Goal: Task Accomplishment & Management: Use online tool/utility

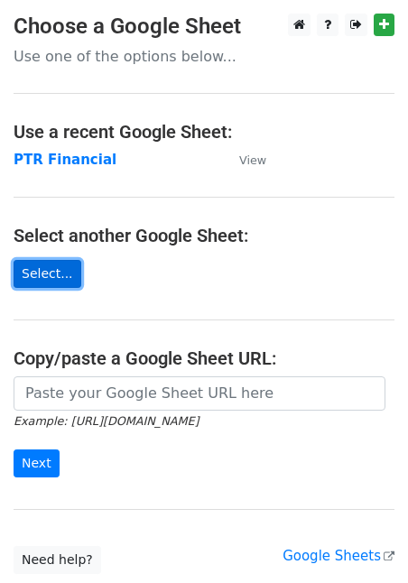
click at [61, 277] on link "Select..." at bounding box center [48, 274] width 68 height 28
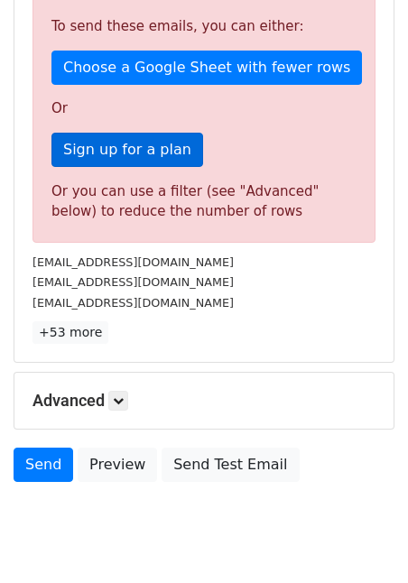
scroll to position [543, 0]
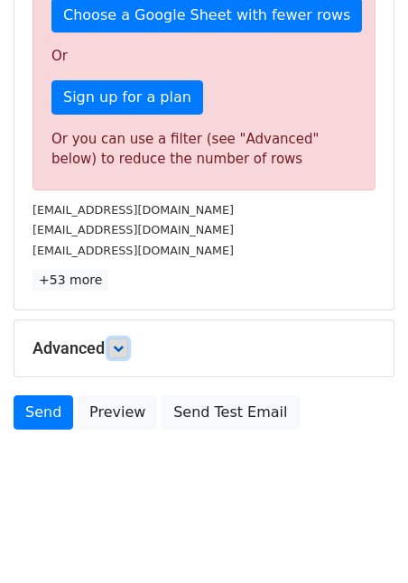
click at [119, 341] on link at bounding box center [118, 349] width 20 height 20
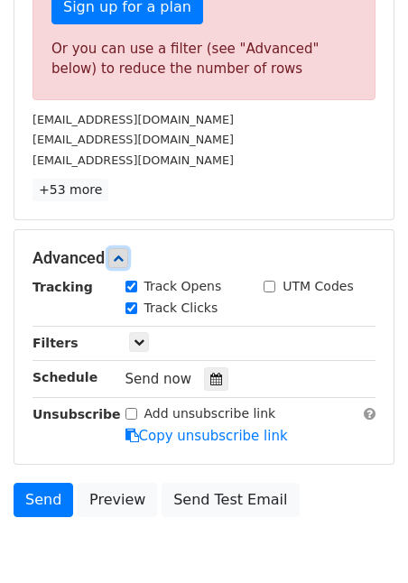
scroll to position [720, 0]
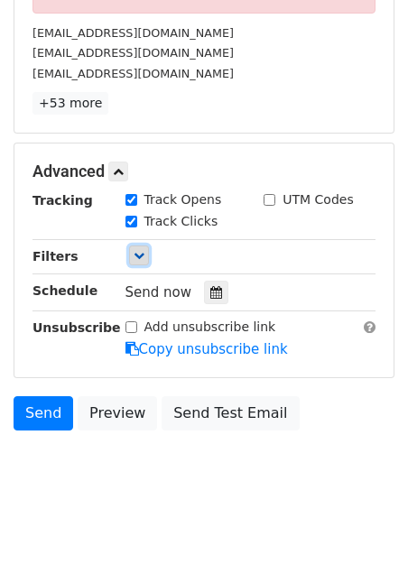
click at [139, 260] on icon at bounding box center [139, 255] width 11 height 11
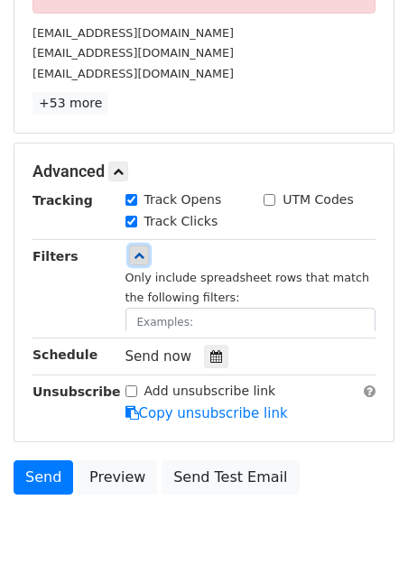
click at [139, 260] on icon at bounding box center [139, 255] width 11 height 11
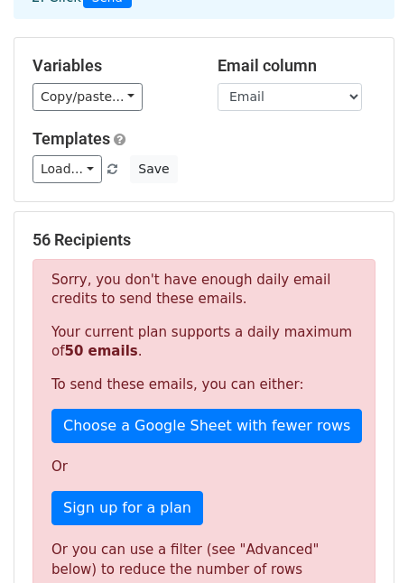
scroll to position [0, 0]
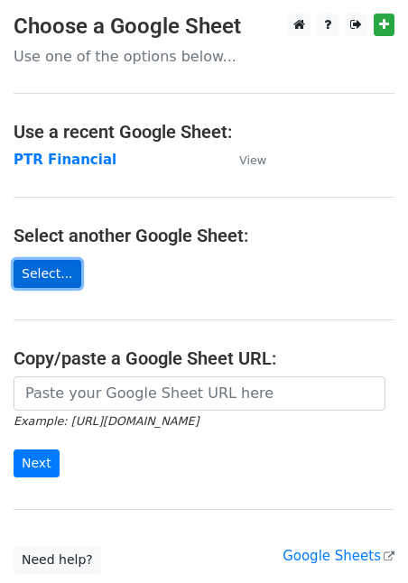
click at [54, 285] on link "Select..." at bounding box center [48, 274] width 68 height 28
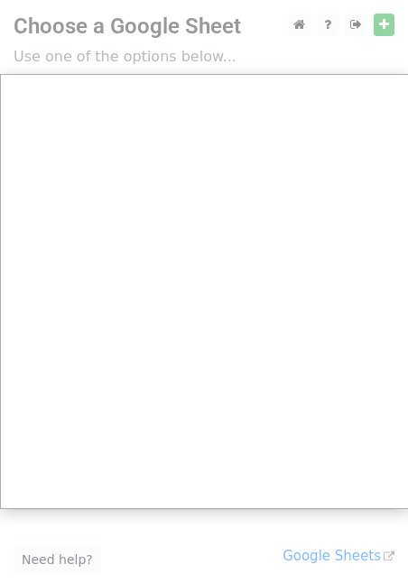
click at [131, 51] on div at bounding box center [204, 359] width 408 height 719
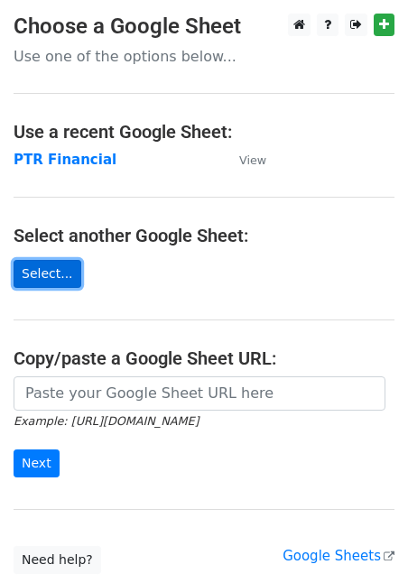
click at [51, 270] on link "Select..." at bounding box center [48, 274] width 68 height 28
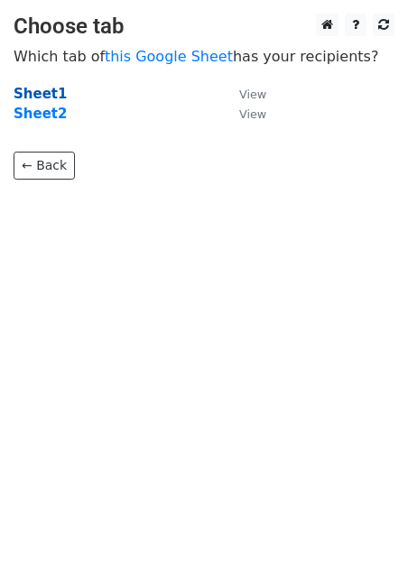
click at [46, 99] on strong "Sheet1" at bounding box center [40, 94] width 53 height 16
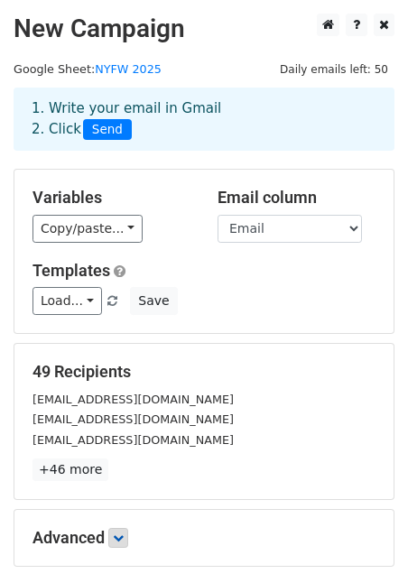
scroll to position [190, 0]
